Goal: Task Accomplishment & Management: Manage account settings

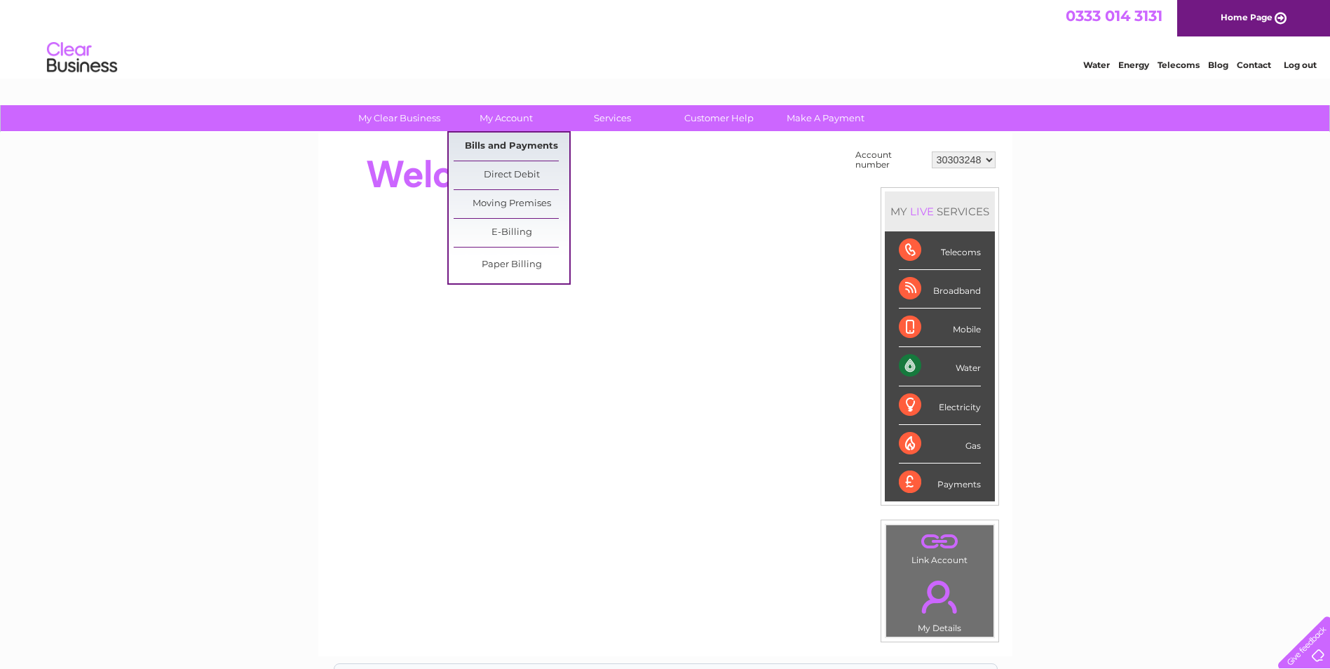
click at [510, 147] on link "Bills and Payments" at bounding box center [512, 146] width 116 height 28
click at [543, 150] on link "Bills and Payments" at bounding box center [512, 146] width 116 height 28
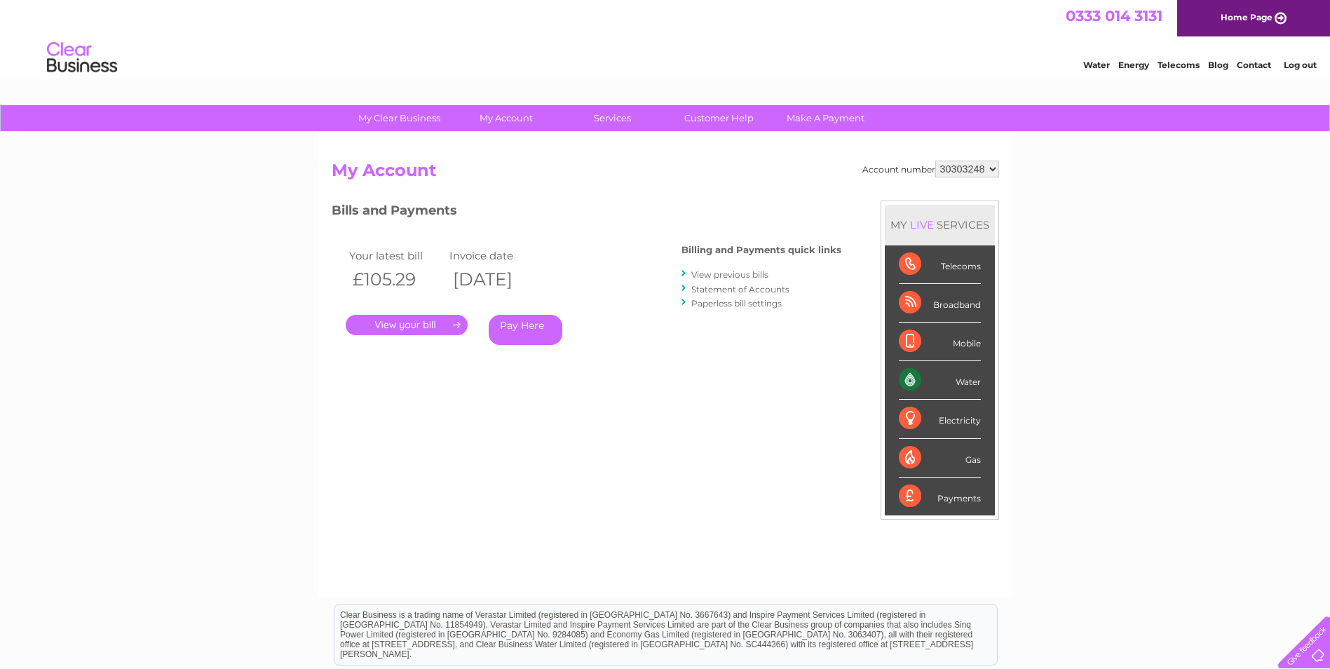
click at [747, 273] on link "View previous bills" at bounding box center [729, 274] width 77 height 11
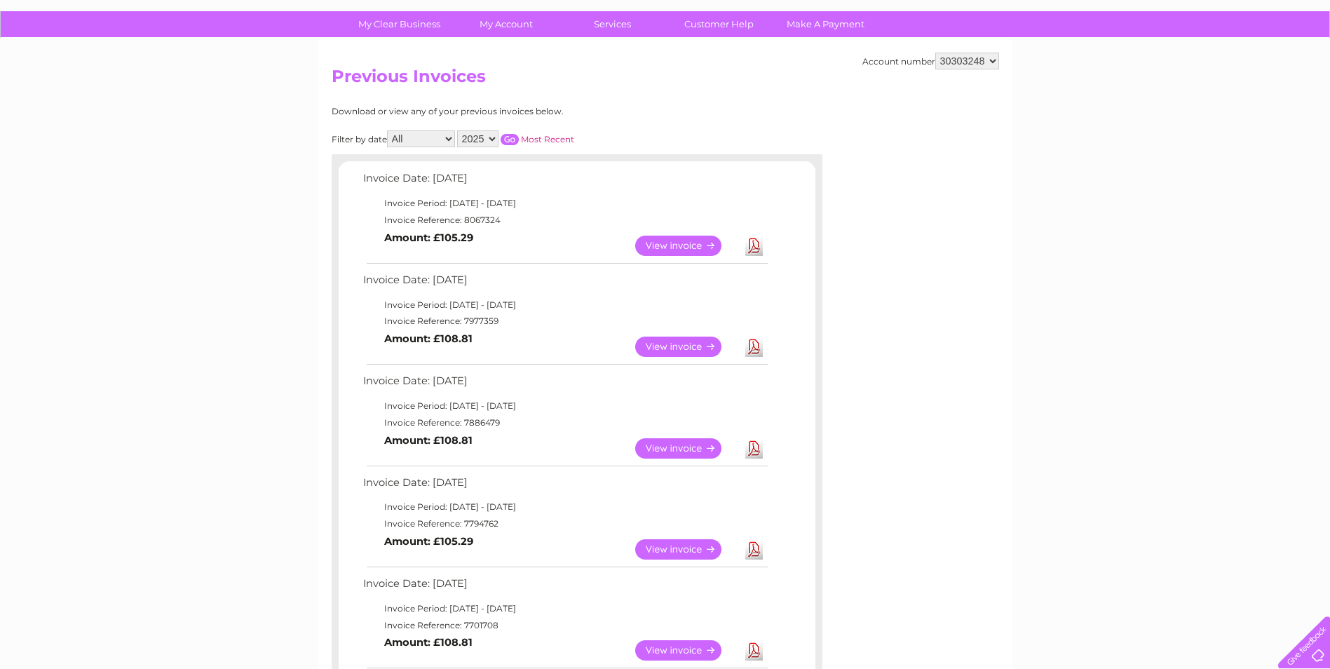
scroll to position [70, 0]
